Goal: Information Seeking & Learning: Learn about a topic

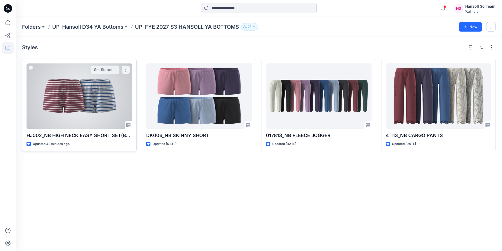
click at [91, 106] on div at bounding box center [80, 95] width 106 height 65
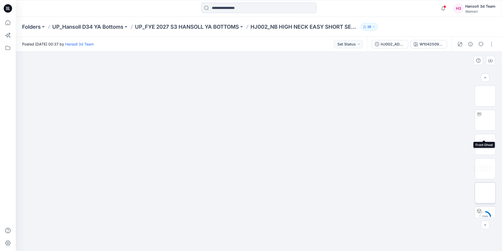
scroll to position [26, 0]
click at [485, 118] on img at bounding box center [485, 118] width 0 height 0
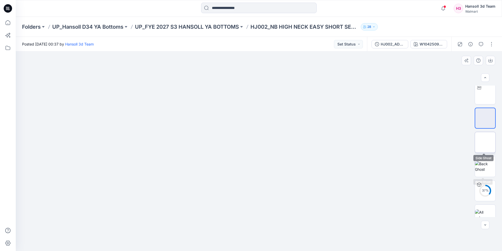
click at [485, 142] on img at bounding box center [485, 142] width 0 height 0
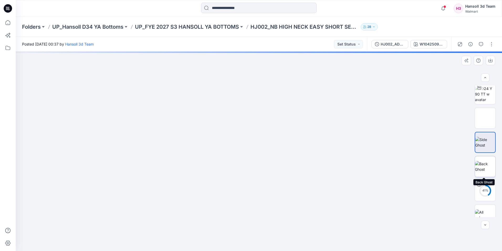
click at [480, 167] on img at bounding box center [485, 166] width 20 height 11
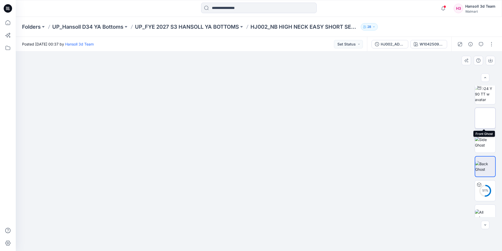
click at [485, 118] on img at bounding box center [485, 118] width 0 height 0
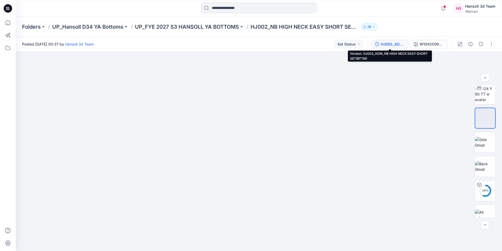
click at [391, 41] on div "HJ002_ADM_NB HIGH NECK EASY SHORT SET(BTTM)" at bounding box center [393, 44] width 24 height 6
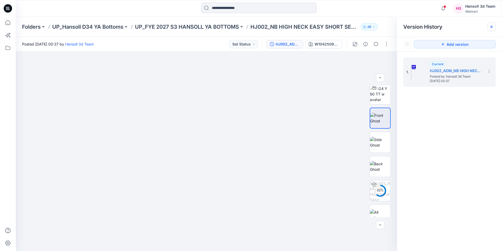
click at [493, 25] on icon at bounding box center [492, 27] width 4 height 4
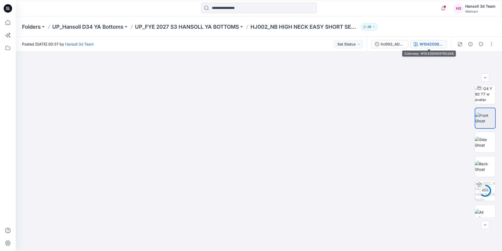
click at [420, 45] on div "W104250905YR02AB" at bounding box center [432, 44] width 24 height 6
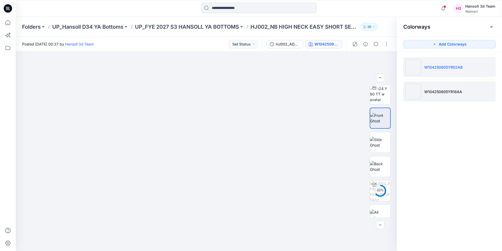
click at [429, 92] on p "W104250905YR18AA" at bounding box center [443, 92] width 38 height 6
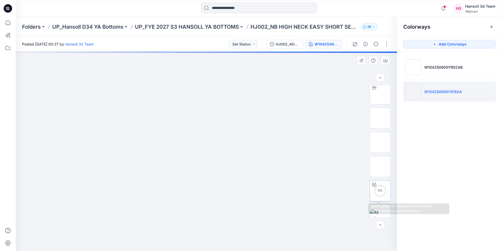
click at [379, 190] on div "0 %" at bounding box center [380, 190] width 13 height 4
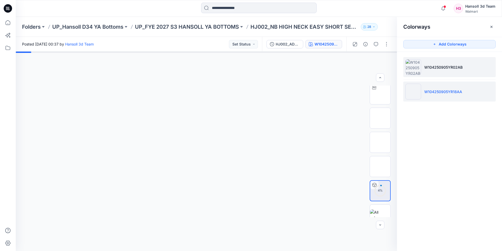
click at [430, 68] on p "W104250905YR02AB" at bounding box center [443, 67] width 38 height 6
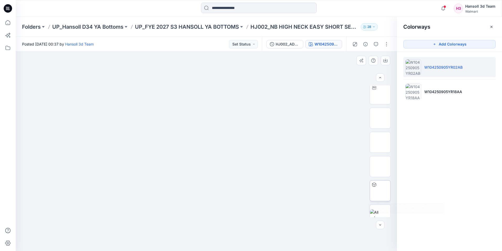
click at [380, 190] on img at bounding box center [380, 190] width 0 height 0
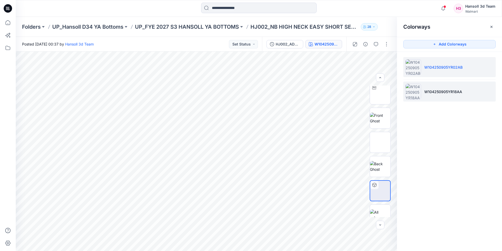
click at [425, 89] on p "W104250905YR18AA" at bounding box center [443, 92] width 38 height 6
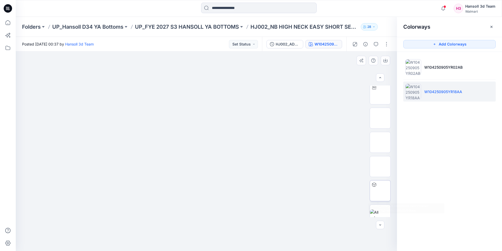
click at [380, 190] on img at bounding box center [380, 190] width 0 height 0
